Goal: Transaction & Acquisition: Obtain resource

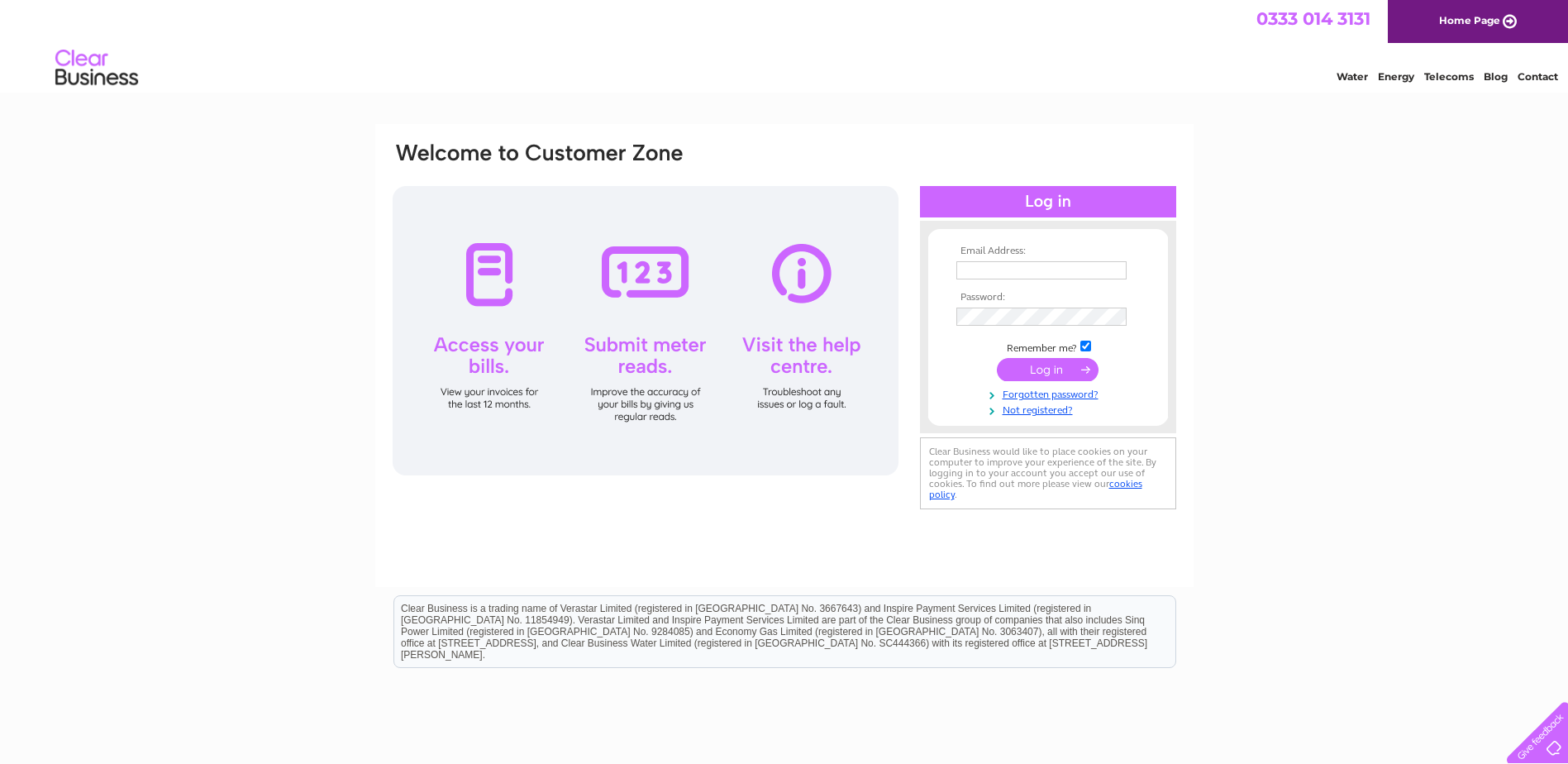
type input "purchasing@curriebrown.com"
click at [1025, 364] on input "submit" at bounding box center [1048, 370] width 102 height 23
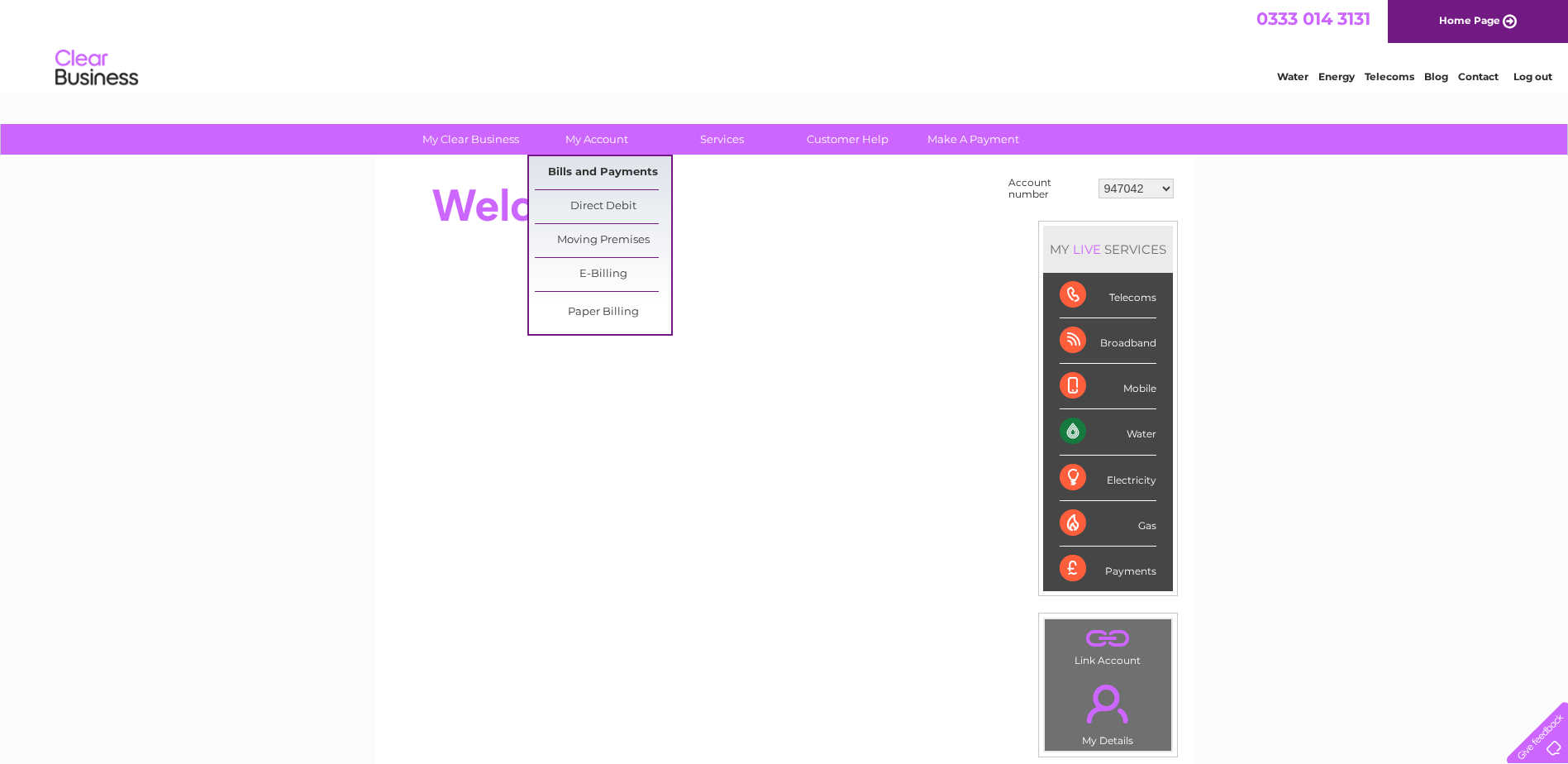
click at [595, 170] on link "Bills and Payments" at bounding box center [602, 172] width 137 height 33
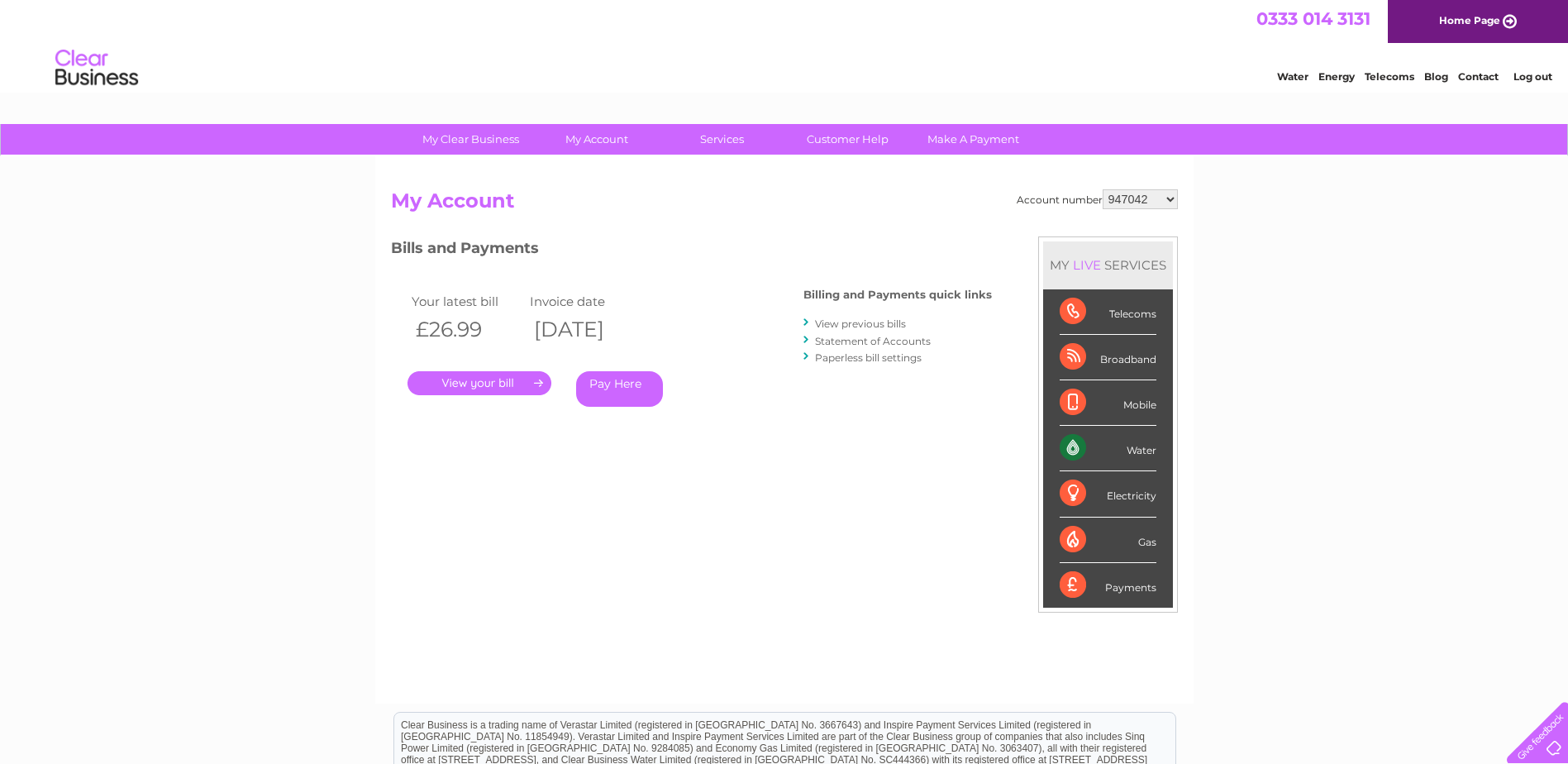
click at [871, 320] on link "View previous bills" at bounding box center [860, 324] width 91 height 12
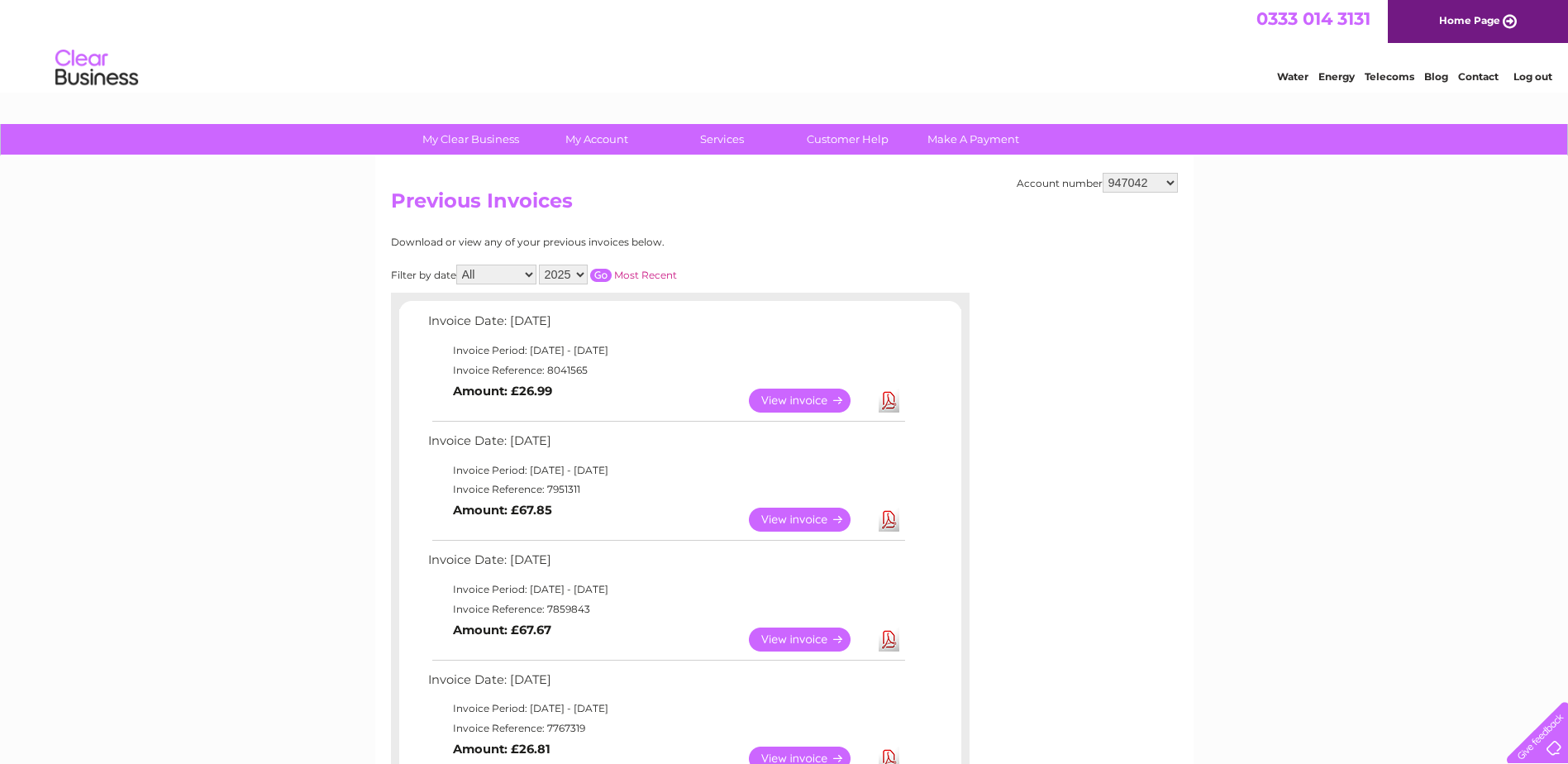
click at [885, 397] on link "Download" at bounding box center [889, 400] width 21 height 24
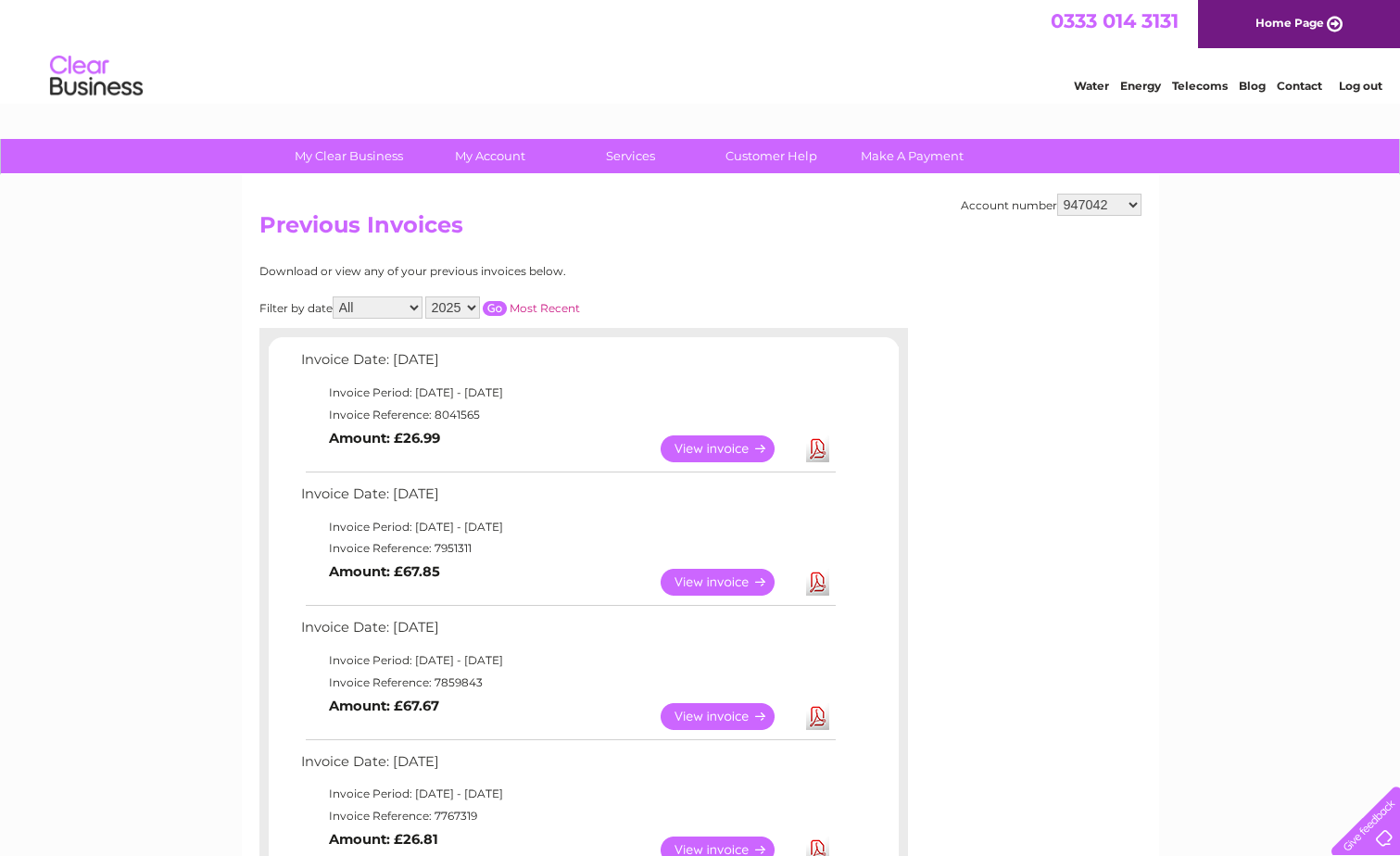
click at [1081, 199] on select "947042 30284627 30284630" at bounding box center [1099, 205] width 84 height 22
select select "30284627"
click at [1057, 194] on select "947042 30284627 30284630" at bounding box center [1099, 205] width 84 height 22
drag, startPoint x: 825, startPoint y: 447, endPoint x: 835, endPoint y: 433, distance: 18.0
click at [824, 447] on link "Download" at bounding box center [817, 448] width 23 height 27
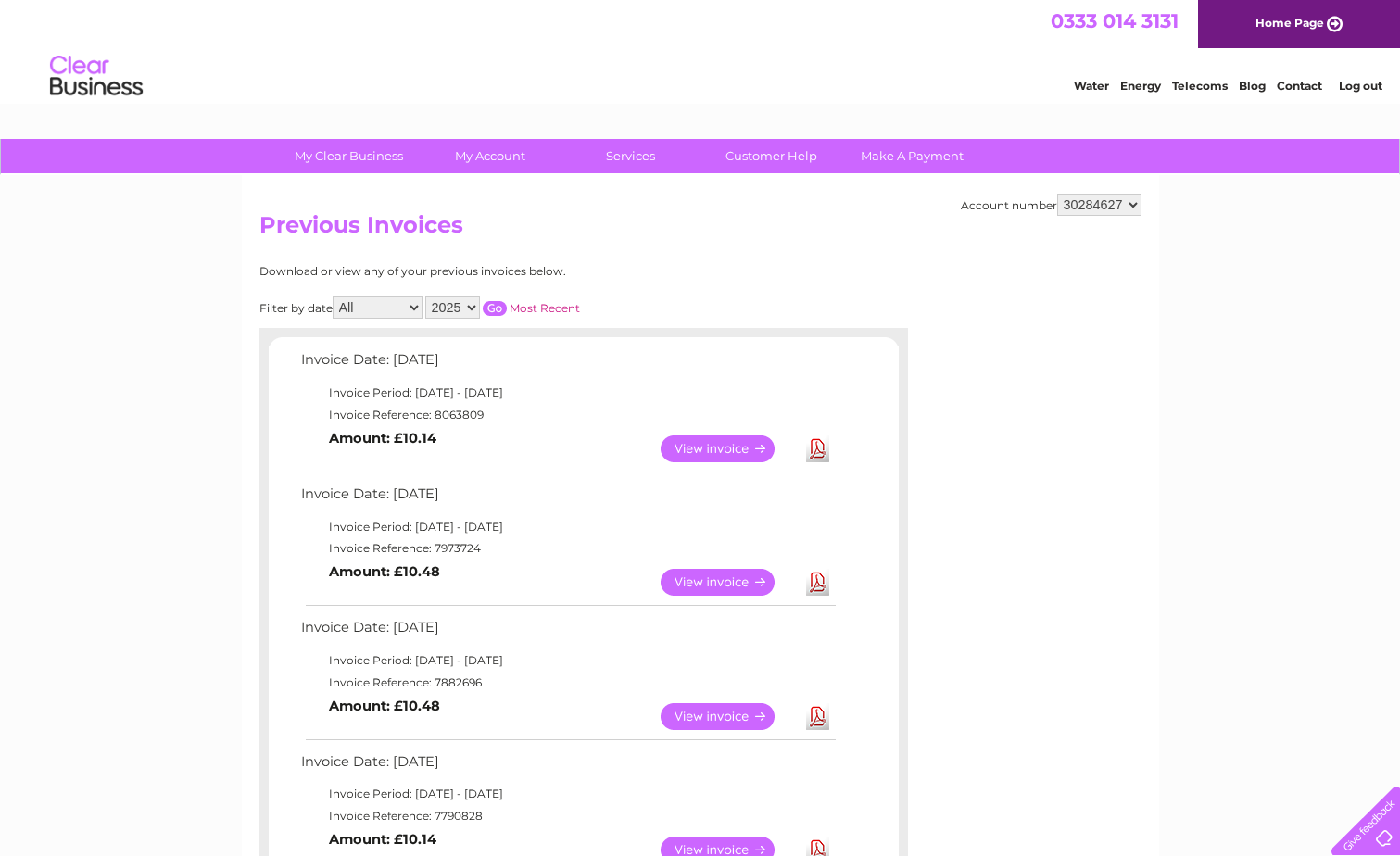
click at [1131, 207] on select "947042 30284627 30284630" at bounding box center [1099, 205] width 84 height 22
select select "30284630"
click at [1057, 194] on select "947042 30284627 30284630" at bounding box center [1099, 205] width 84 height 22
click at [820, 451] on link "Download" at bounding box center [817, 448] width 23 height 27
